Goal: Information Seeking & Learning: Compare options

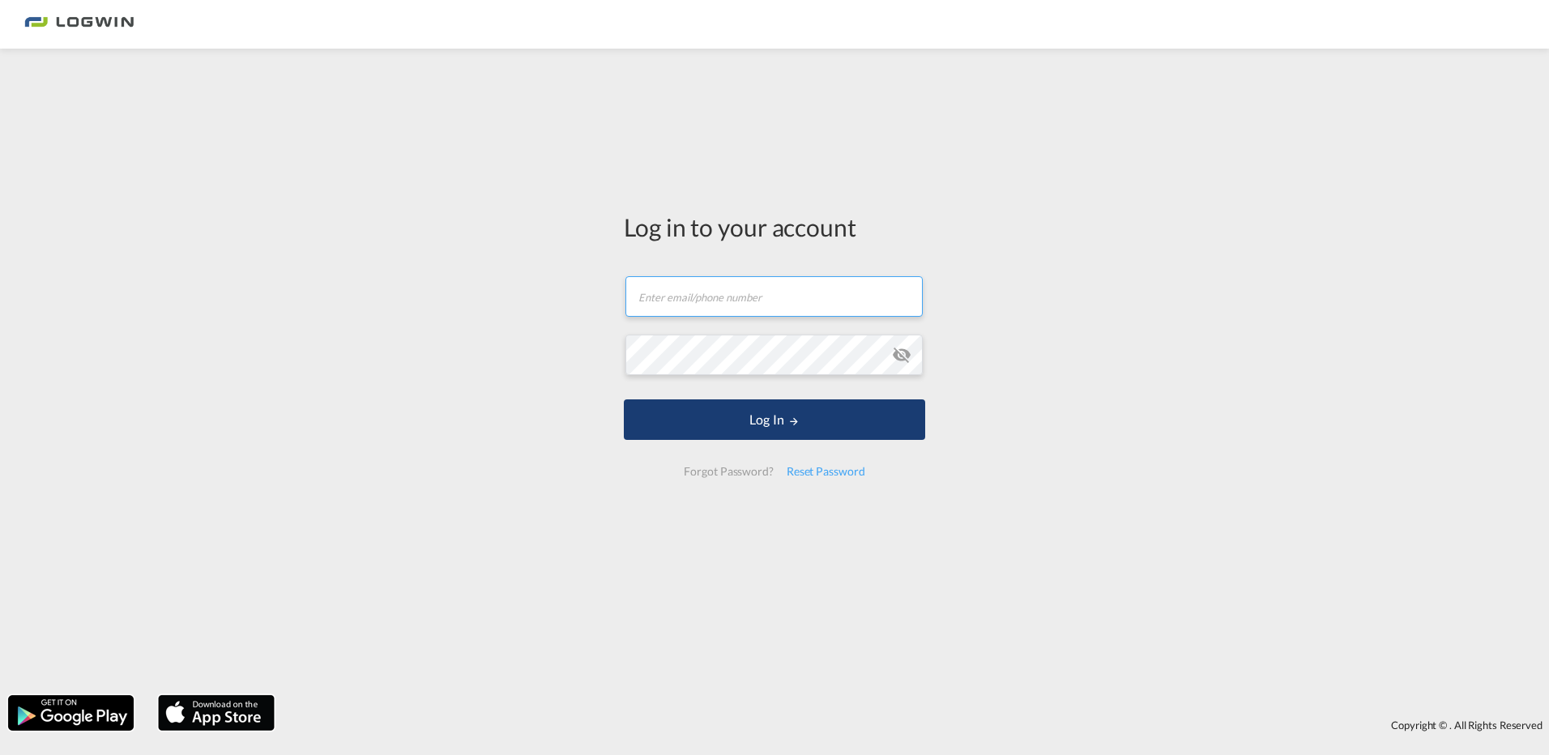
type input "[PERSON_NAME][EMAIL_ADDRESS][PERSON_NAME][DOMAIN_NAME]"
click at [788, 420] on md-icon "LOGIN" at bounding box center [793, 421] width 11 height 11
